Goal: Task Accomplishment & Management: Complete application form

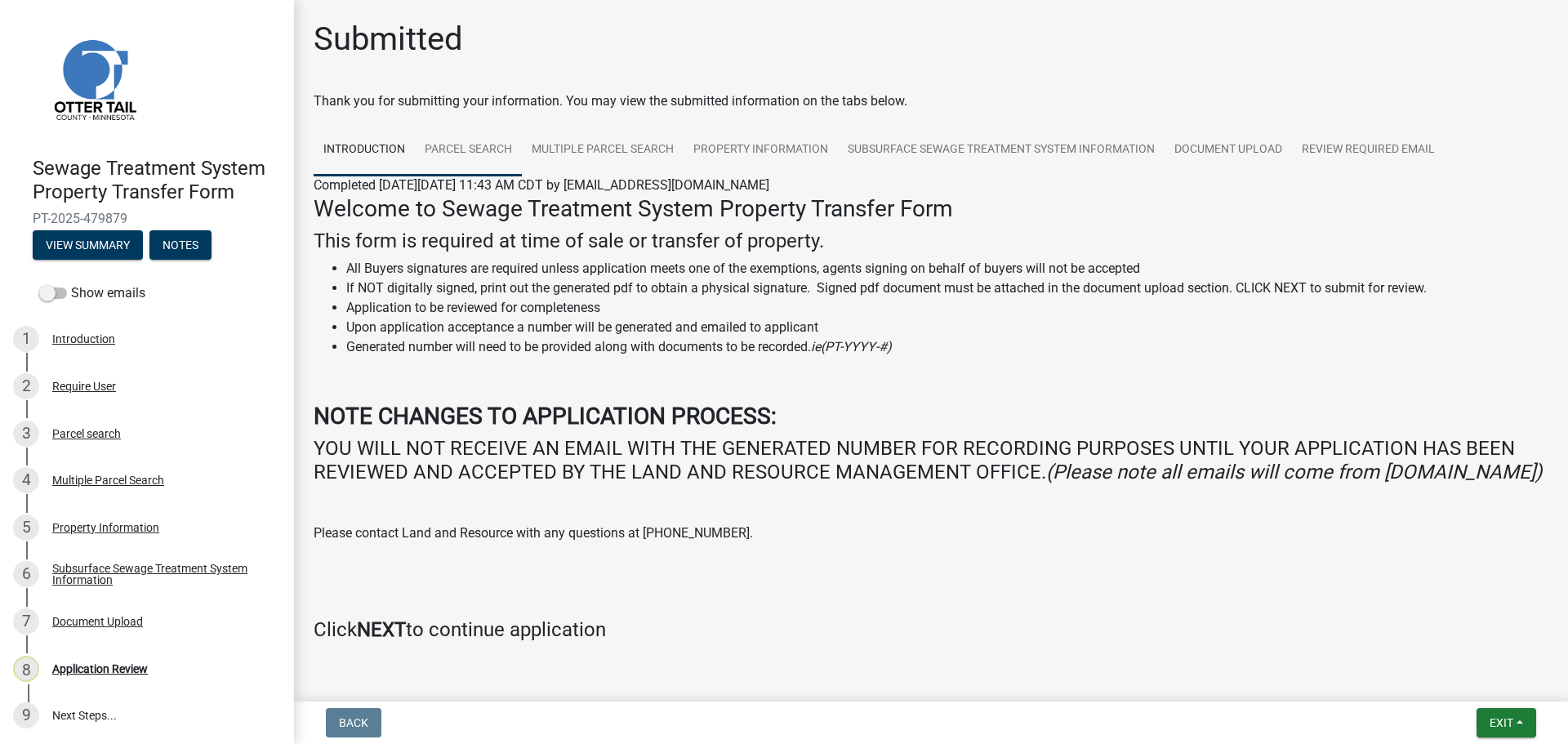
click at [469, 137] on link "Parcel search" at bounding box center [468, 150] width 107 height 52
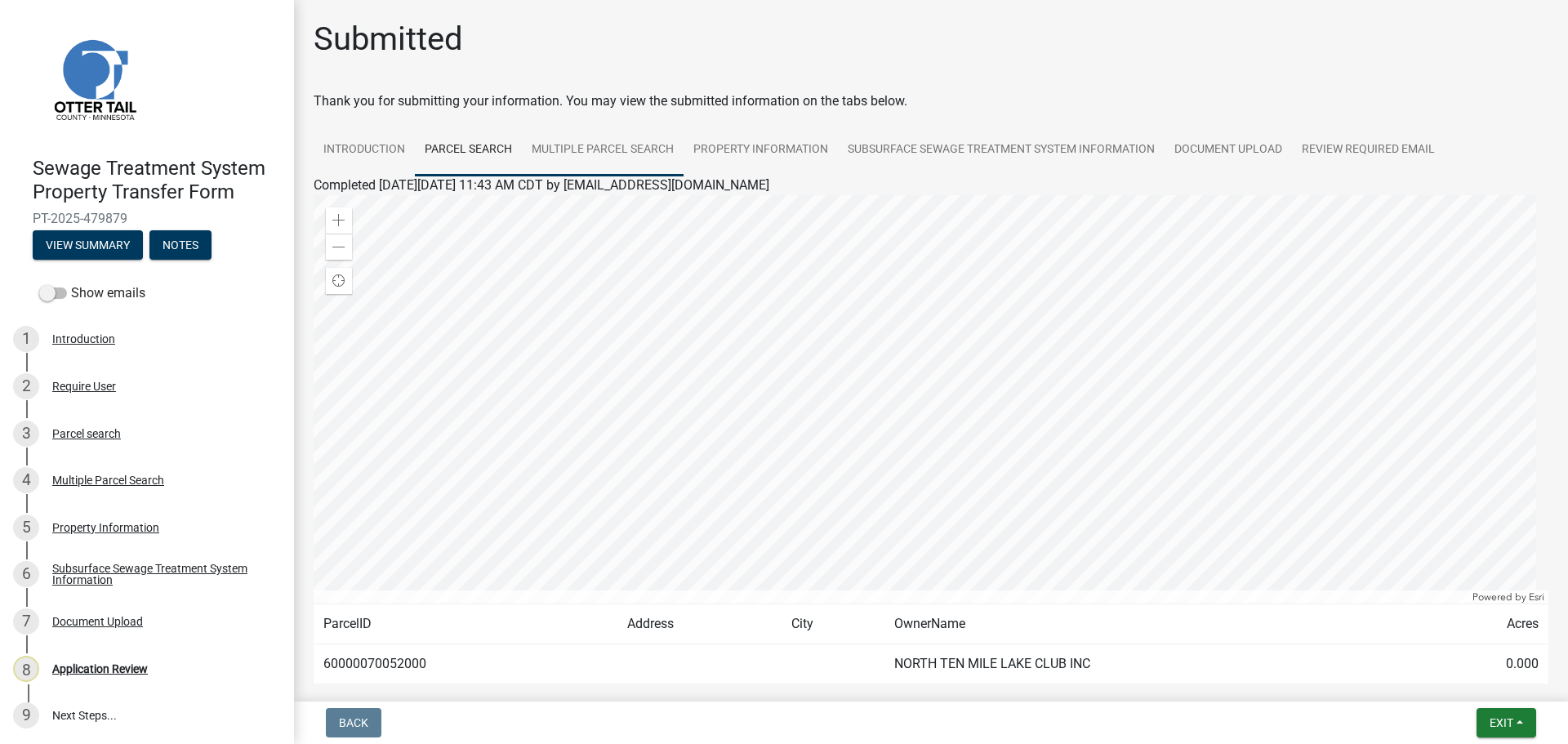
click at [627, 153] on link "Multiple Parcel Search" at bounding box center [603, 150] width 162 height 52
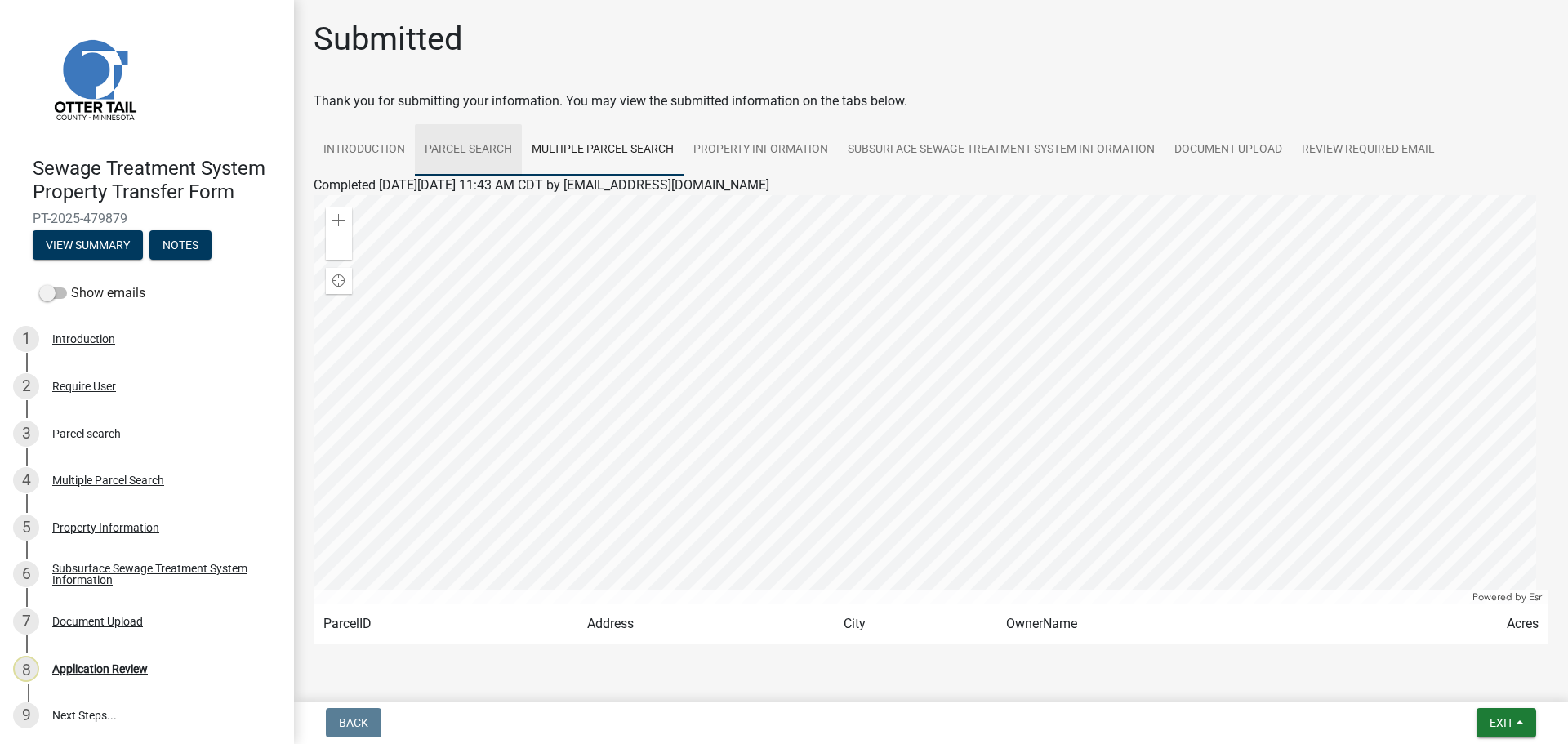
click at [459, 147] on link "Parcel search" at bounding box center [468, 150] width 107 height 52
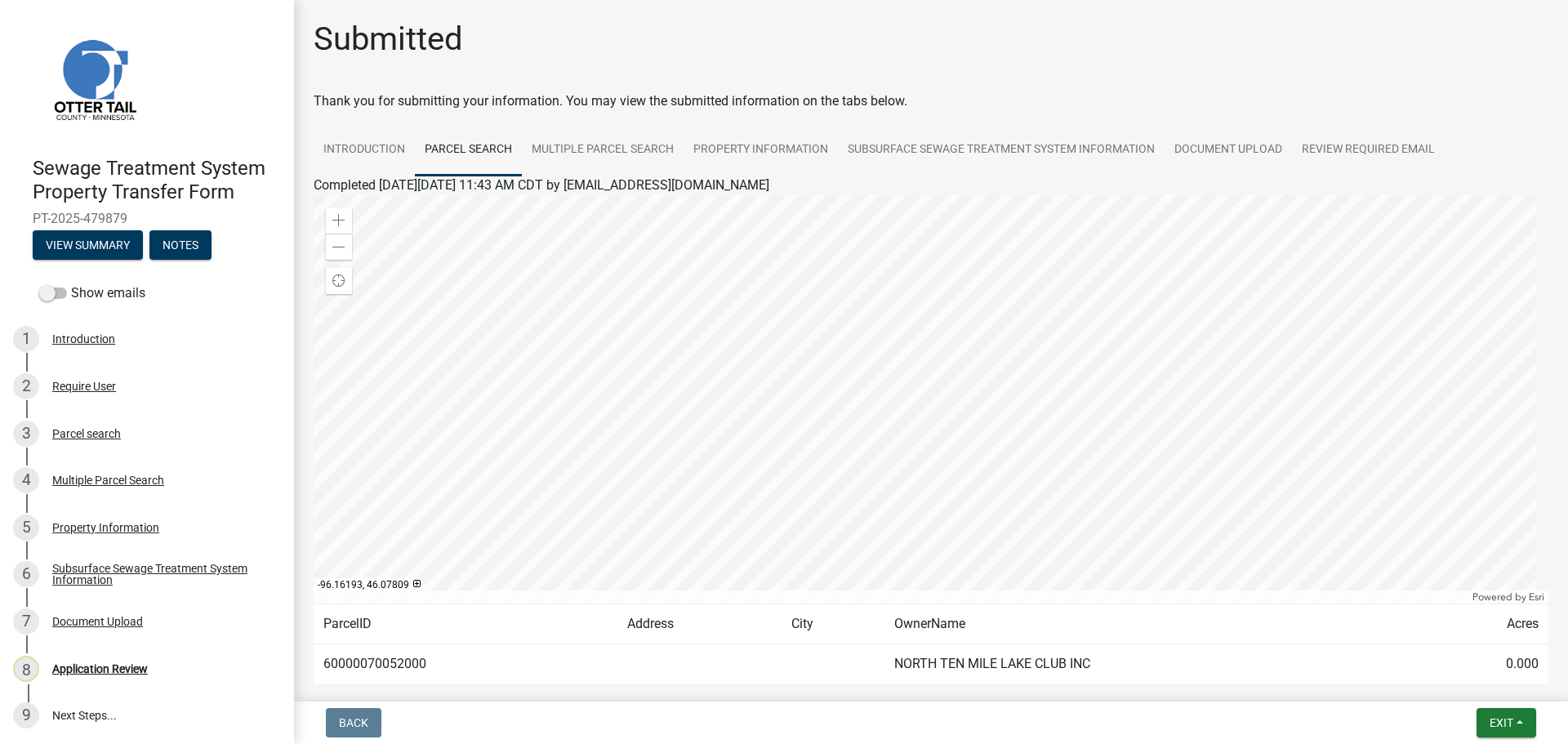
click at [394, 668] on td "60000070052000" at bounding box center [466, 664] width 303 height 40
copy td "60000070052000"
click at [779, 154] on link "Property Information" at bounding box center [760, 150] width 155 height 52
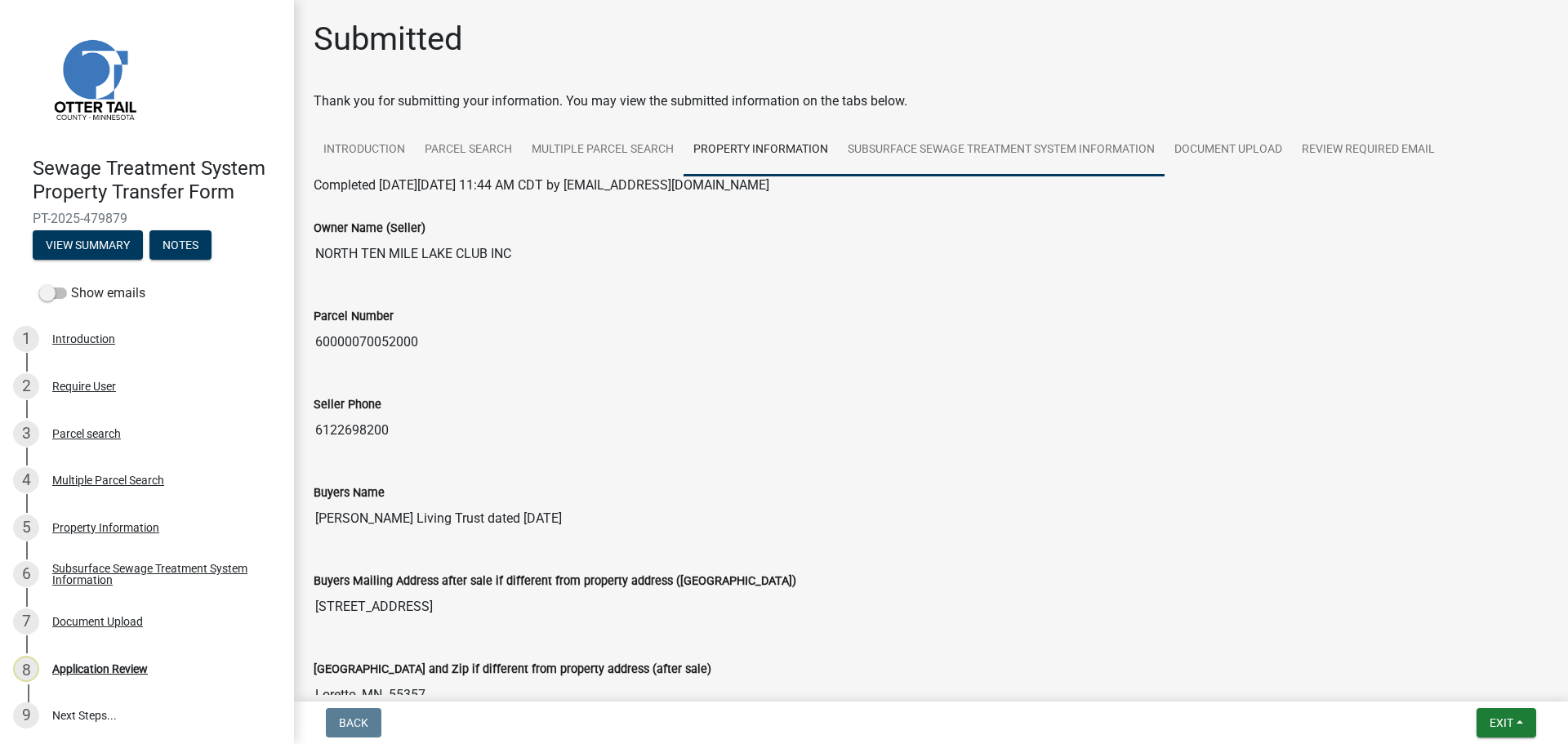
click at [1010, 150] on link "Subsurface Sewage Treatment System Information" at bounding box center [1001, 150] width 327 height 52
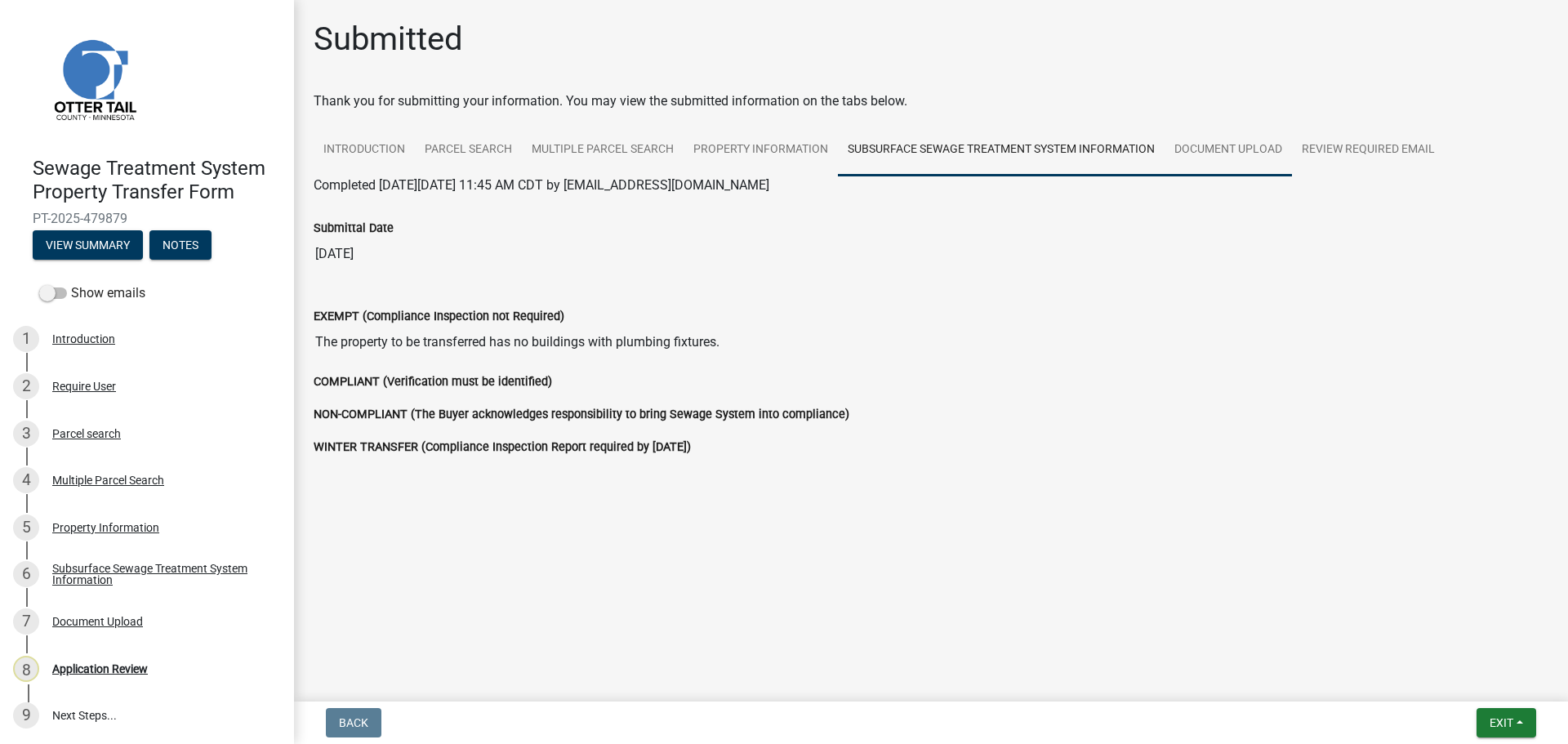
click at [1229, 144] on link "Document Upload" at bounding box center [1228, 150] width 127 height 52
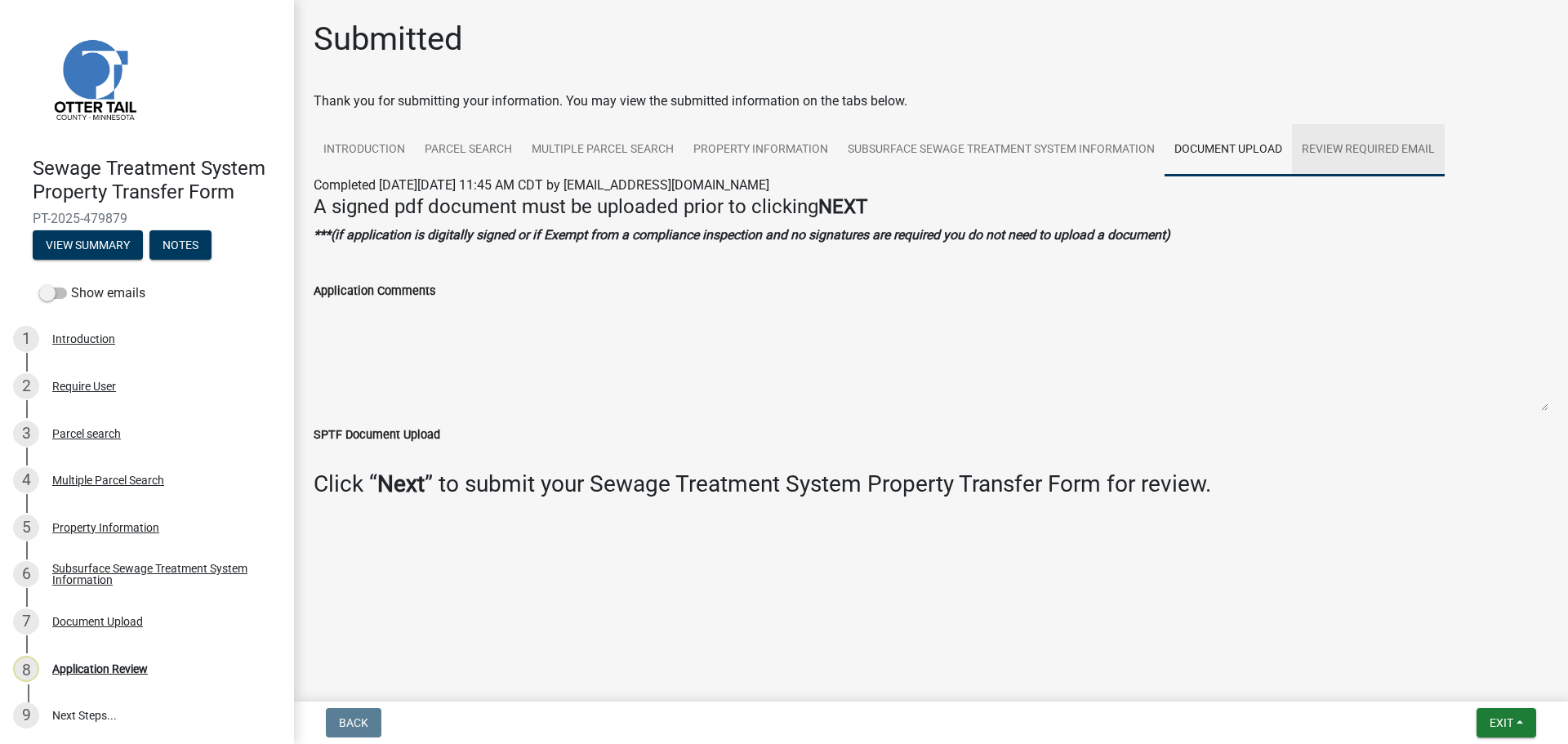
click at [1362, 149] on link "Review Required Email" at bounding box center [1368, 150] width 153 height 52
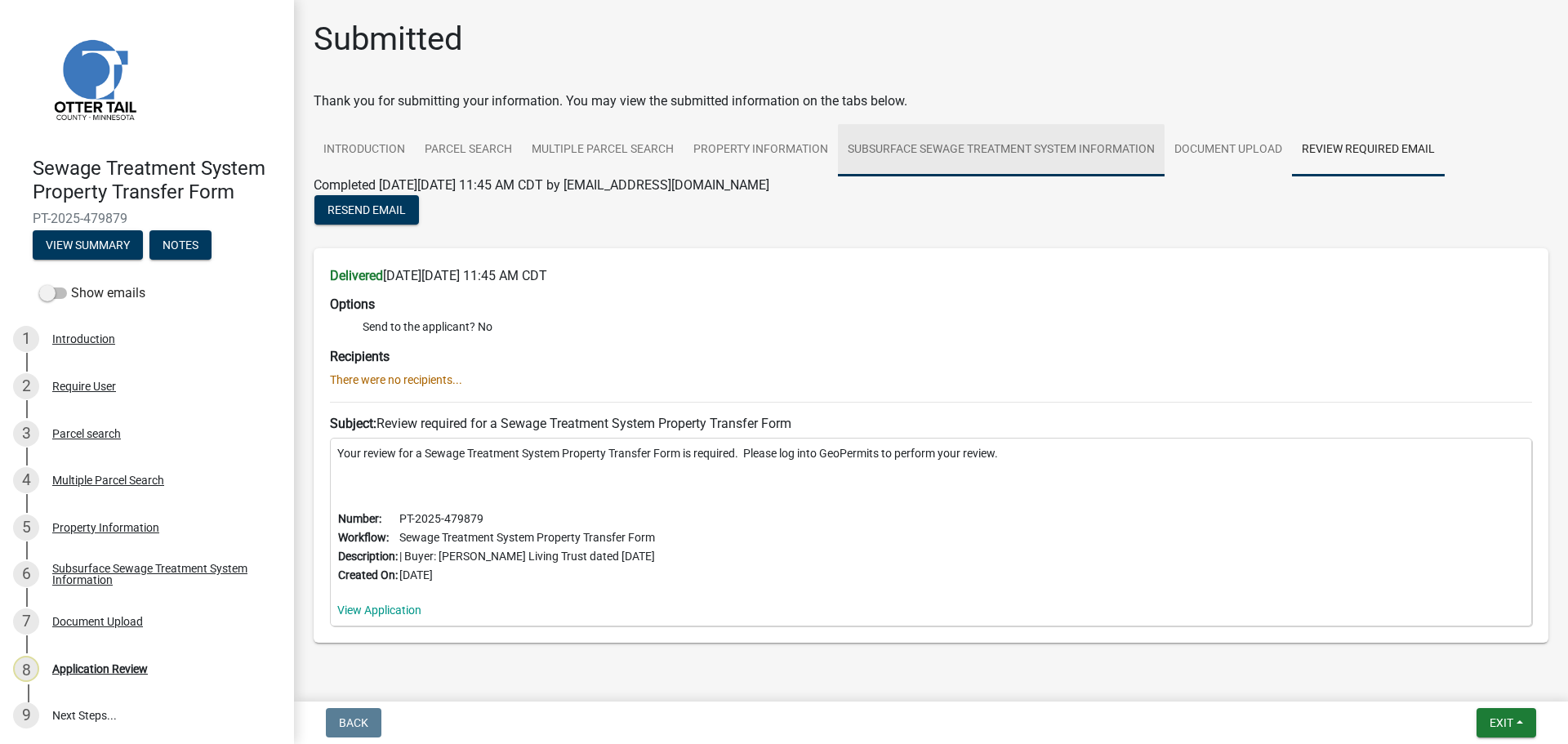
click at [1029, 158] on link "Subsurface Sewage Treatment System Information" at bounding box center [1001, 150] width 327 height 52
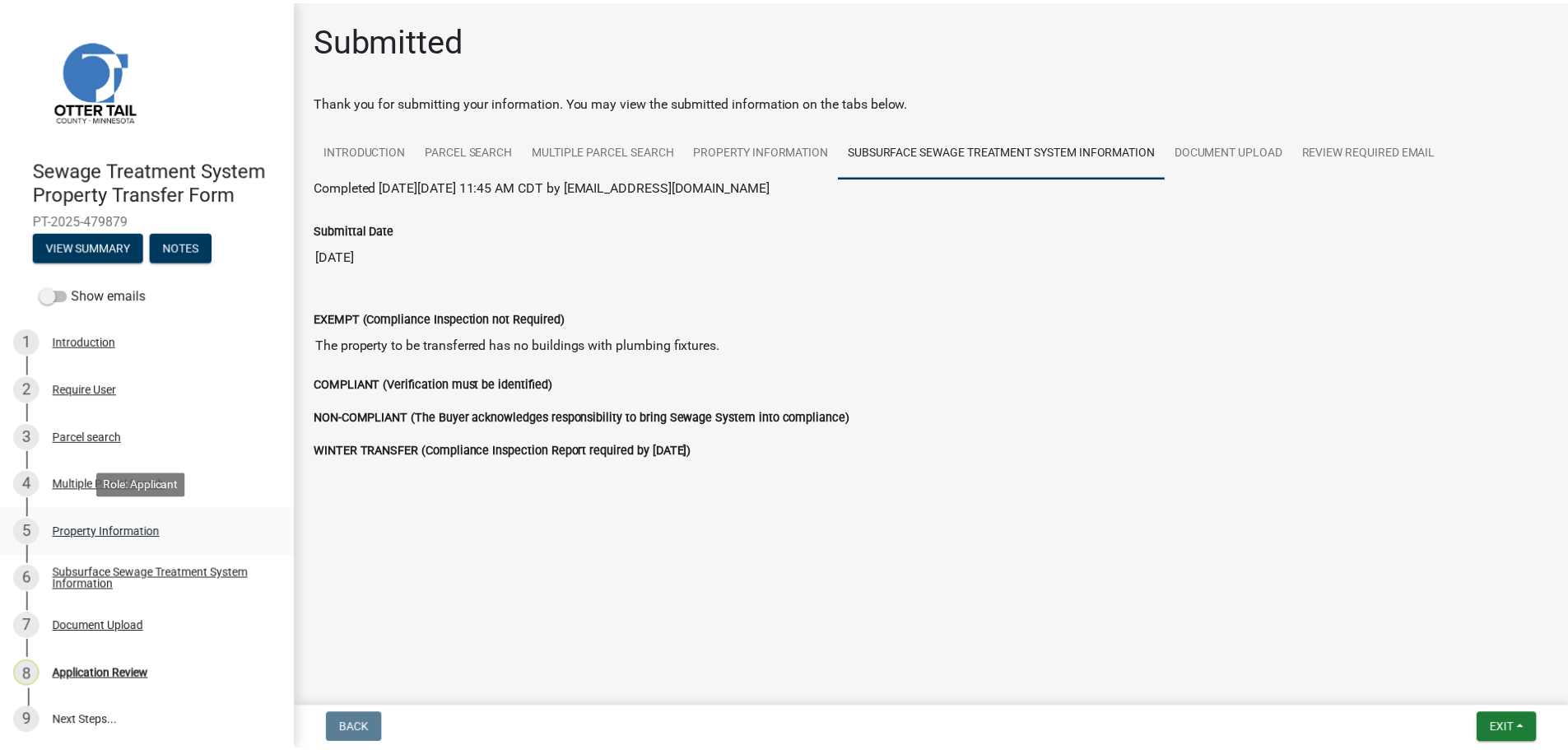
scroll to position [2, 0]
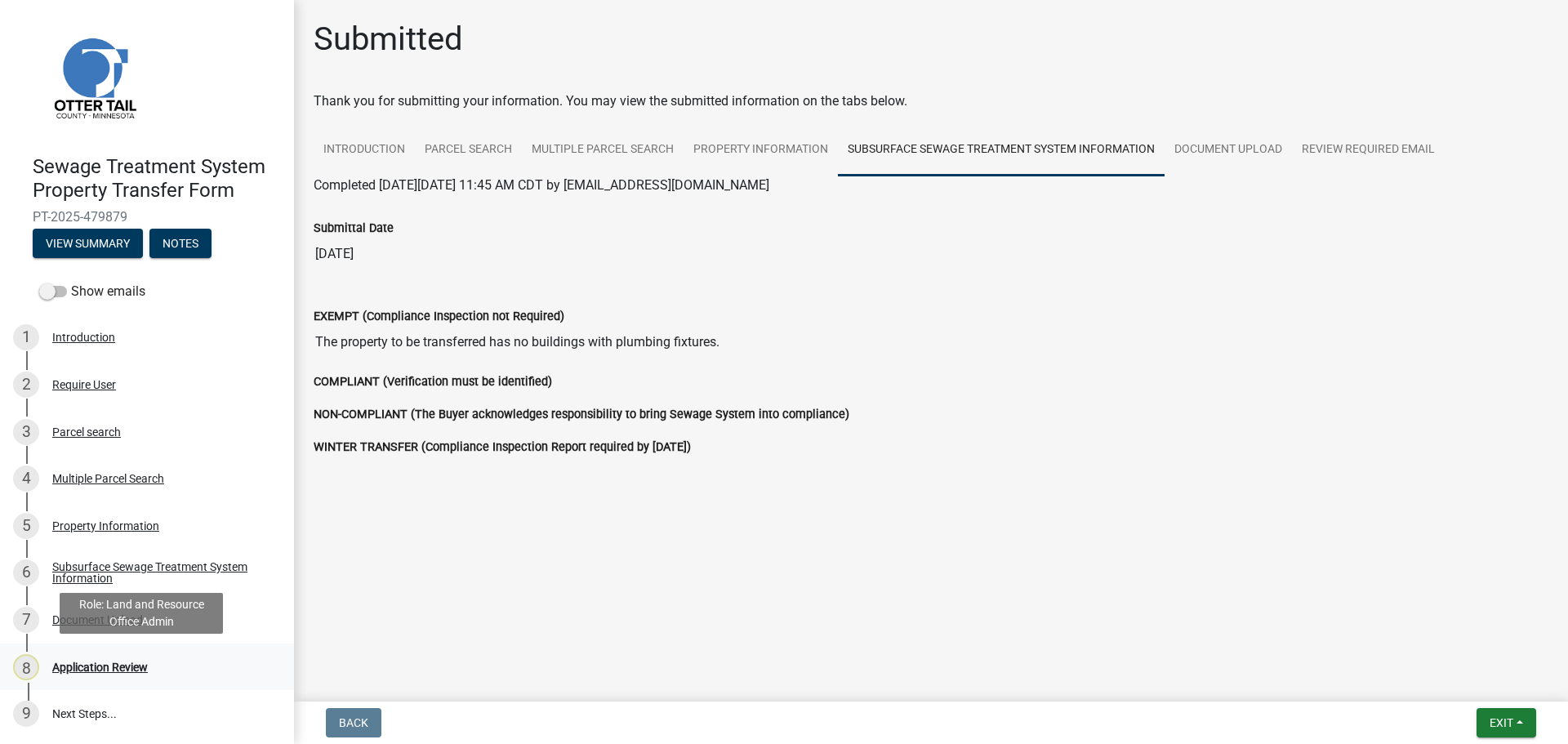
click at [80, 669] on div "Application Review" at bounding box center [99, 667] width 95 height 11
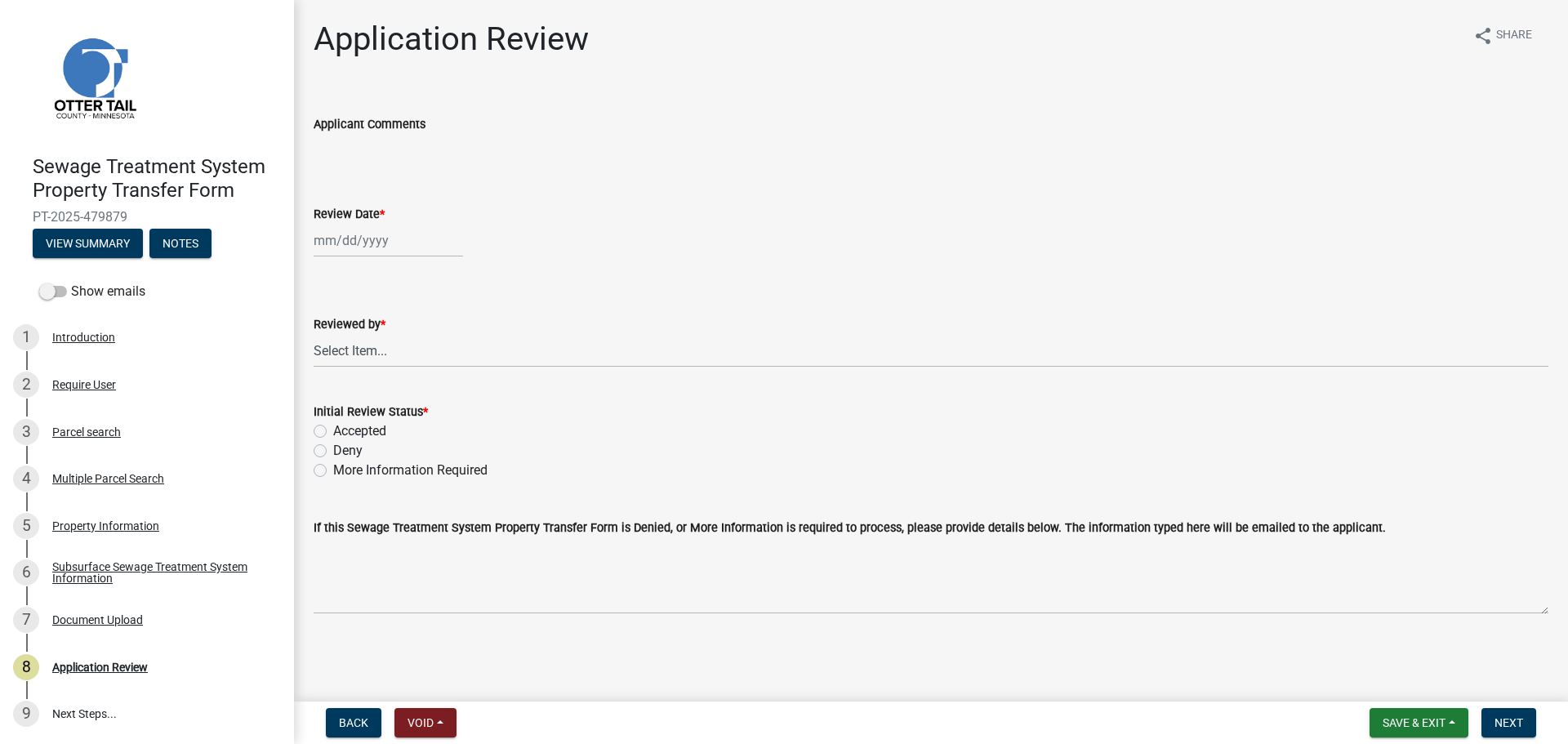
click at [371, 249] on div at bounding box center [388, 240] width 150 height 34
select select "9"
select select "2025"
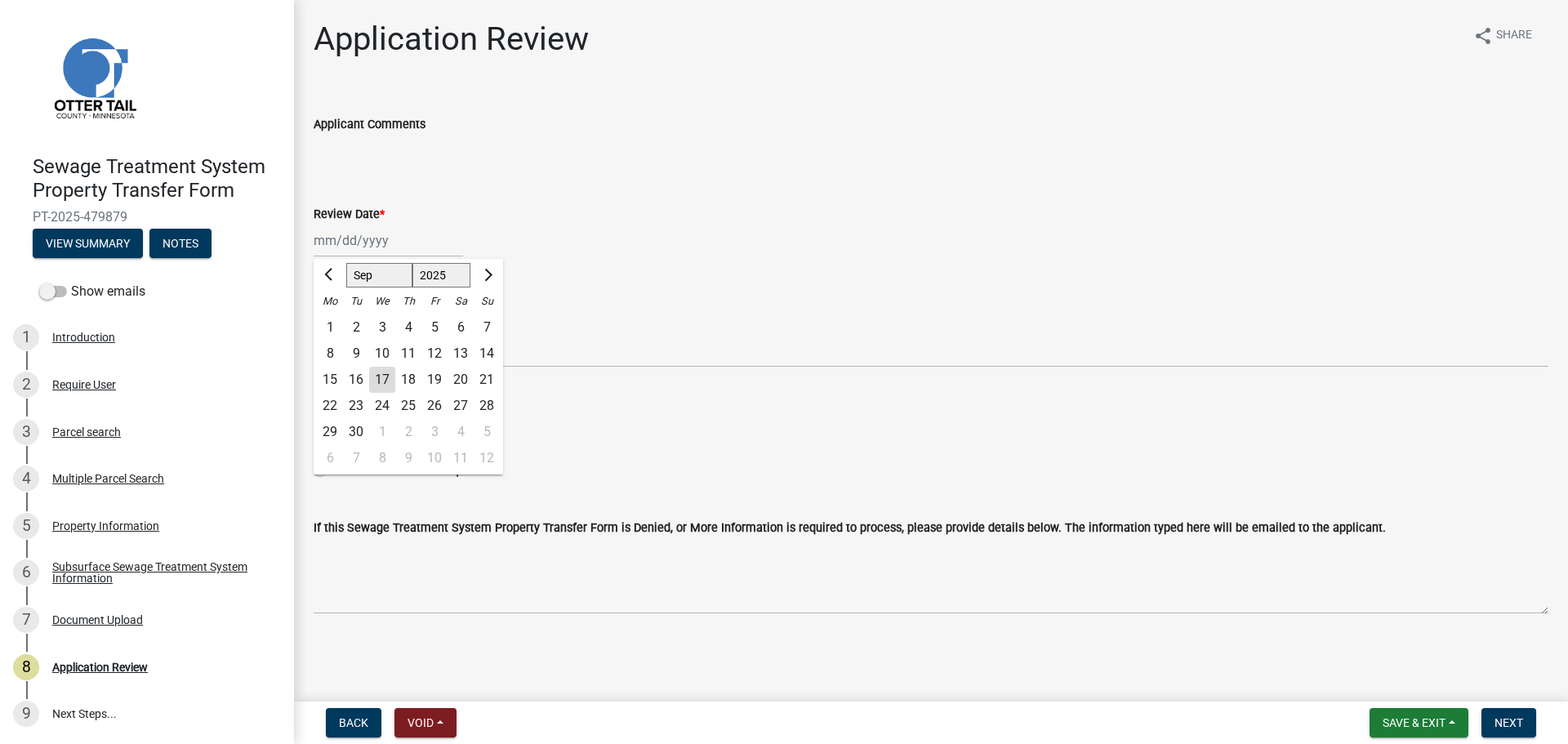
click at [378, 375] on div "17" at bounding box center [383, 380] width 26 height 26
type input "[DATE]"
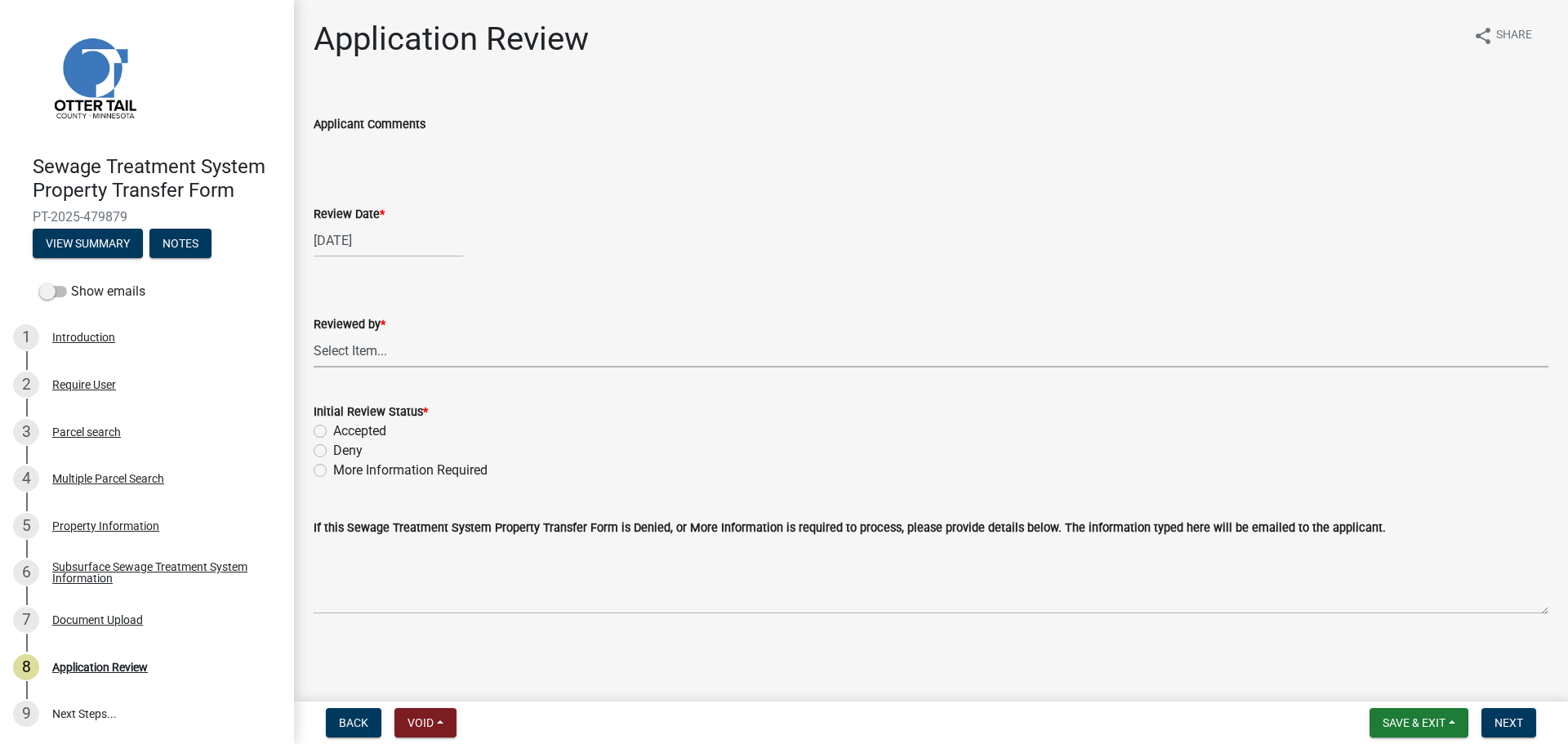
click at [379, 342] on select "Select Item... [PERSON_NAME] [PERSON_NAME] [PERSON_NAME] [PERSON_NAME] [PERSON_…" at bounding box center [931, 351] width 1235 height 34
click at [314, 334] on select "Select Item... [PERSON_NAME] [PERSON_NAME] [PERSON_NAME] [PERSON_NAME] [PERSON_…" at bounding box center [931, 351] width 1235 height 34
select select "67745ee8-7159-4960-80f9-a638286b467c"
click at [373, 432] on label "Accepted" at bounding box center [360, 430] width 53 height 20
click at [344, 432] on input "Accepted" at bounding box center [338, 426] width 10 height 10
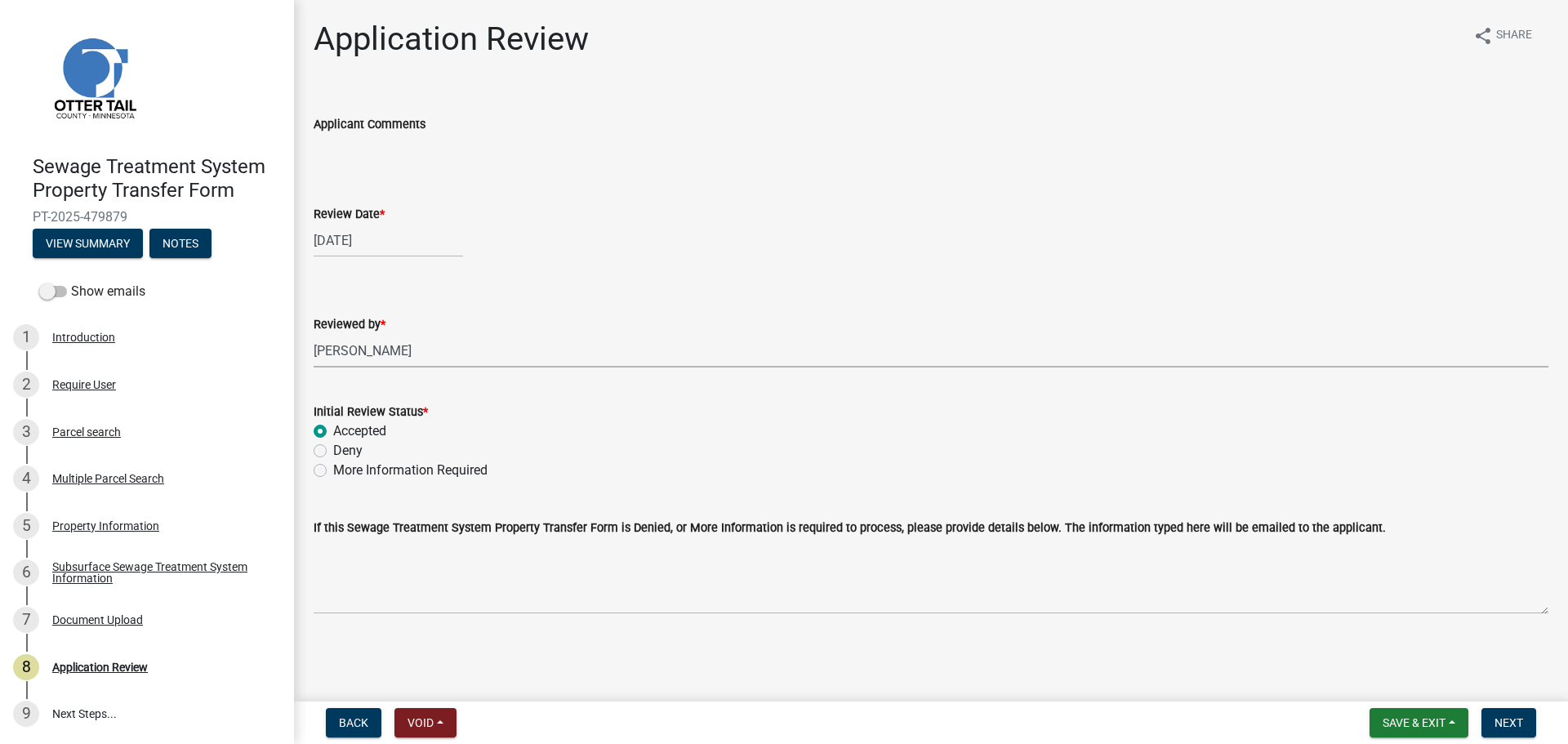
radio input "true"
click at [1507, 720] on span "Next" at bounding box center [1509, 722] width 28 height 13
